Goal: Find specific page/section: Find specific page/section

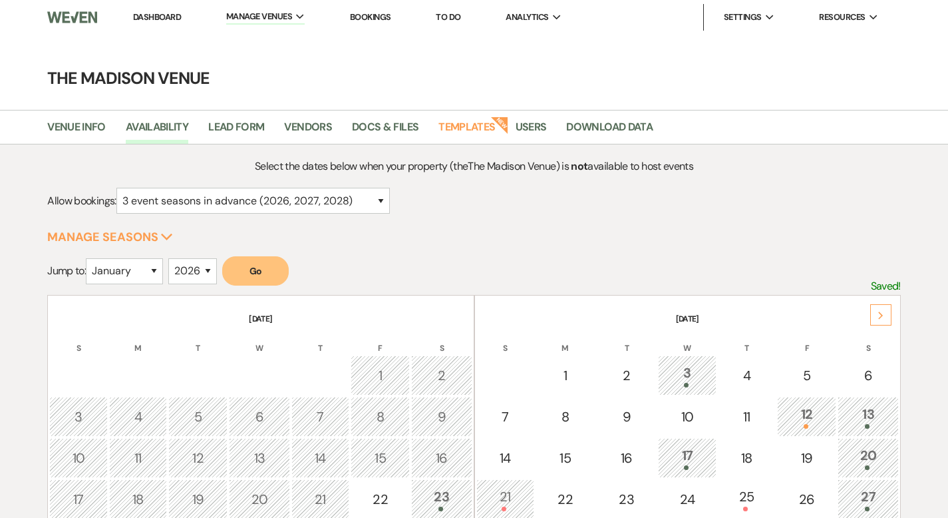
select select "3"
select select "2026"
click at [160, 15] on link "Dashboard" at bounding box center [157, 16] width 48 height 11
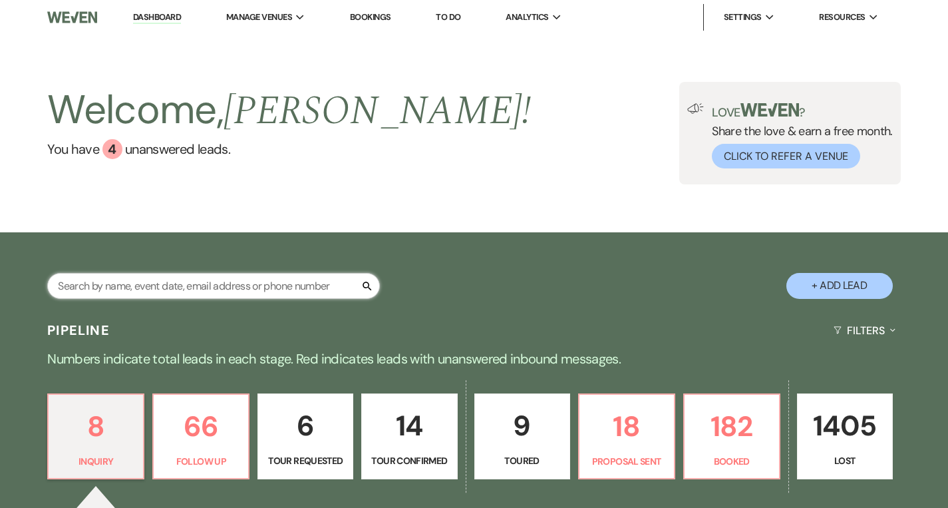
click at [218, 290] on input "text" at bounding box center [213, 286] width 333 height 26
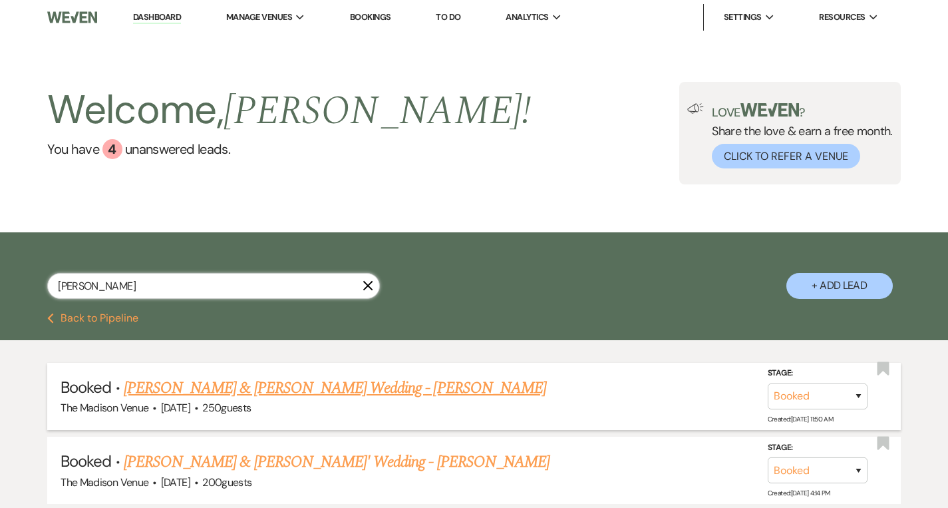
type input "[PERSON_NAME]"
click at [240, 397] on link "[PERSON_NAME] & [PERSON_NAME] Wedding - [PERSON_NAME]" at bounding box center [335, 388] width 423 height 24
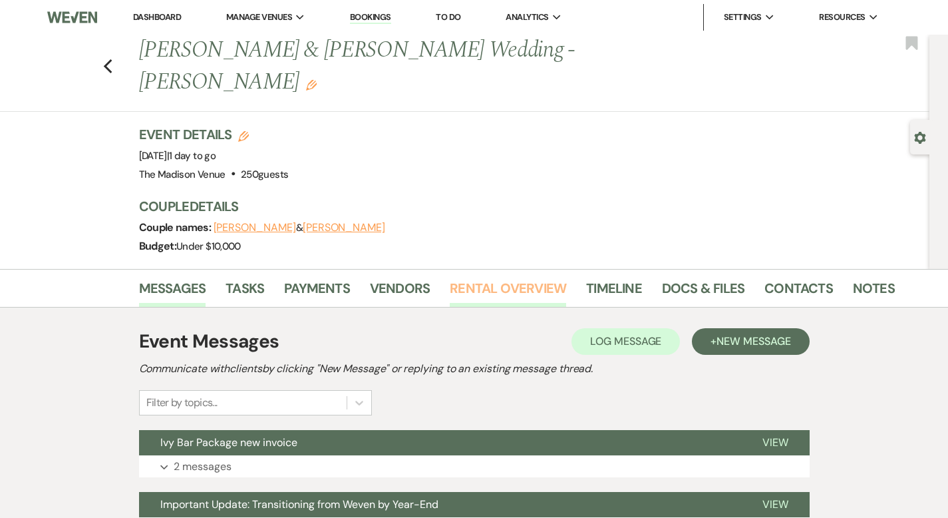
click at [483, 278] on link "Rental Overview" at bounding box center [508, 292] width 116 height 29
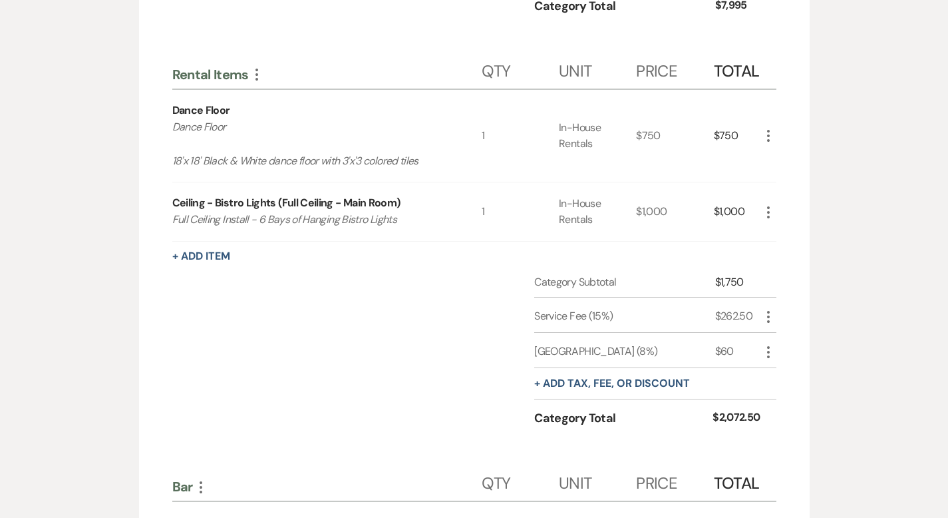
scroll to position [811, 0]
